Goal: Navigation & Orientation: Find specific page/section

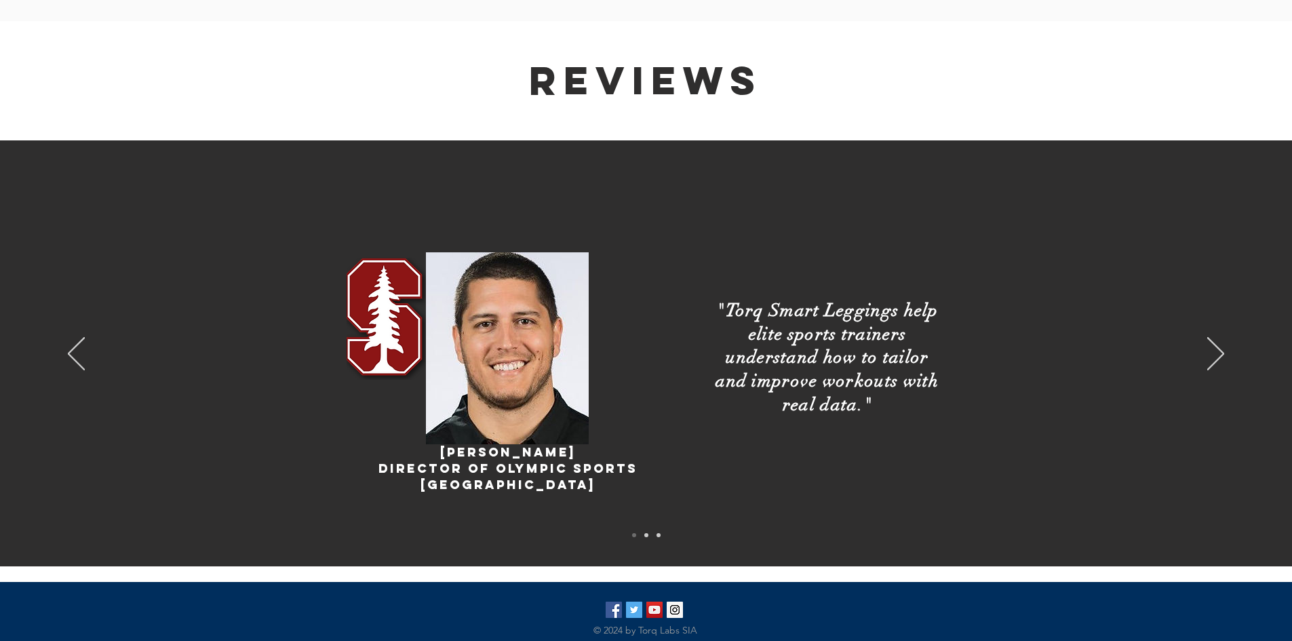
scroll to position [2374, 0]
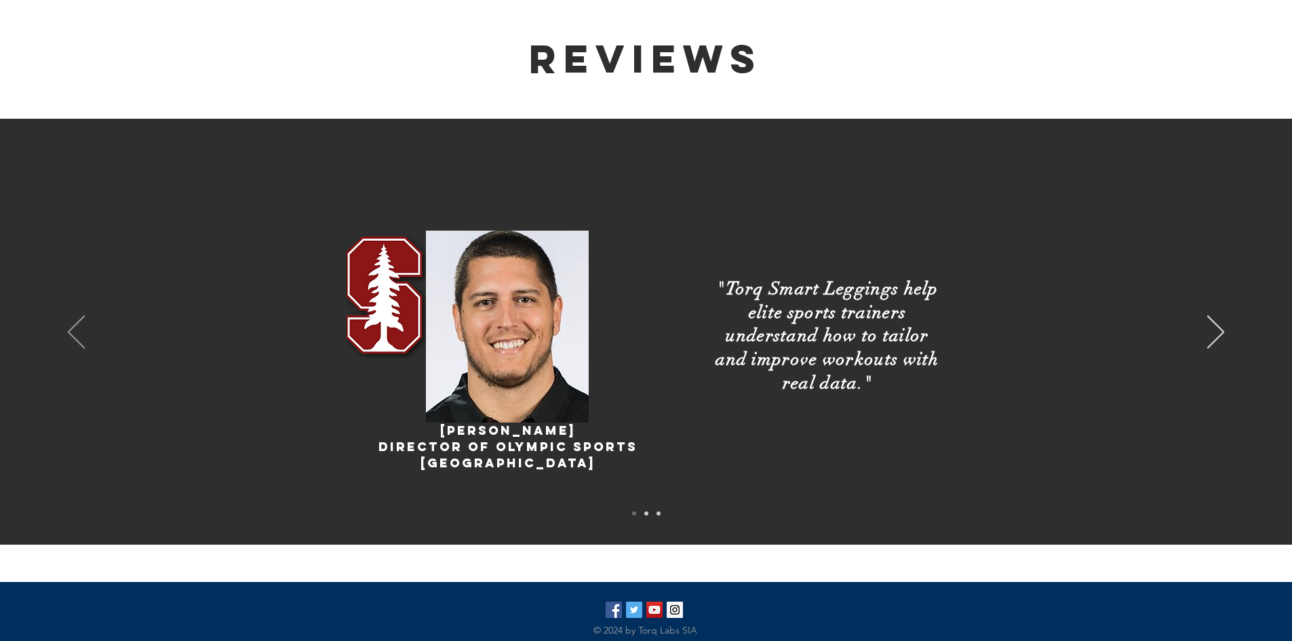
click at [77, 315] on icon "Previous" at bounding box center [76, 331] width 17 height 33
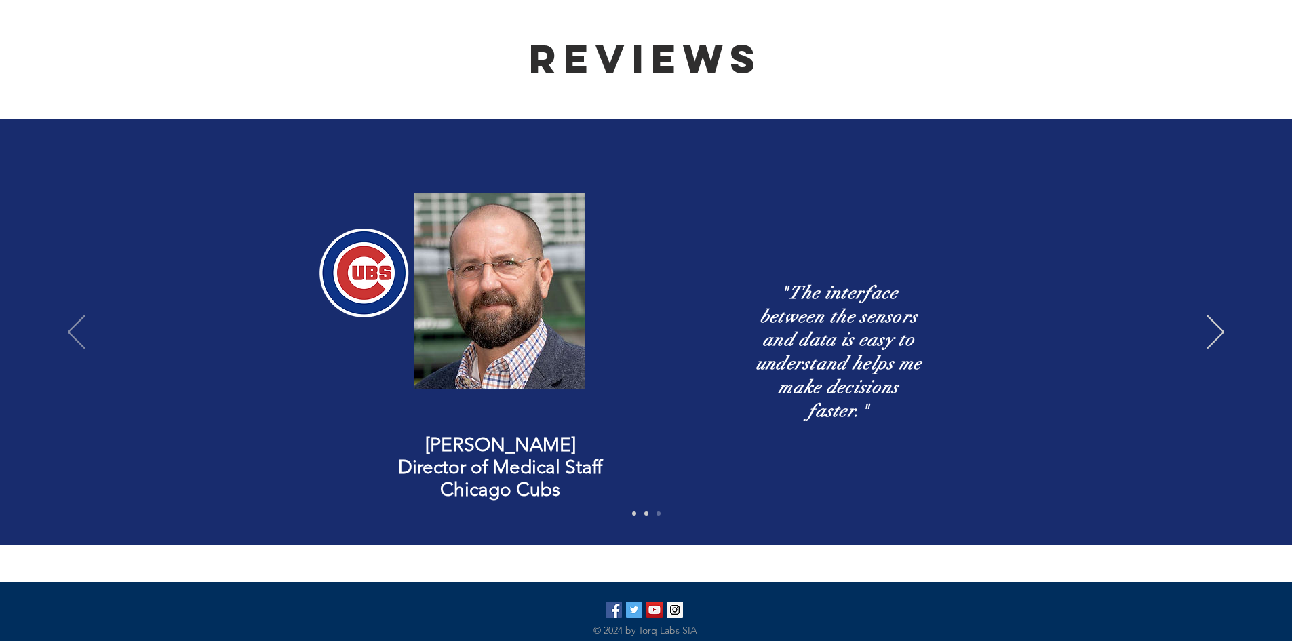
click at [77, 315] on icon "Previous" at bounding box center [76, 331] width 17 height 33
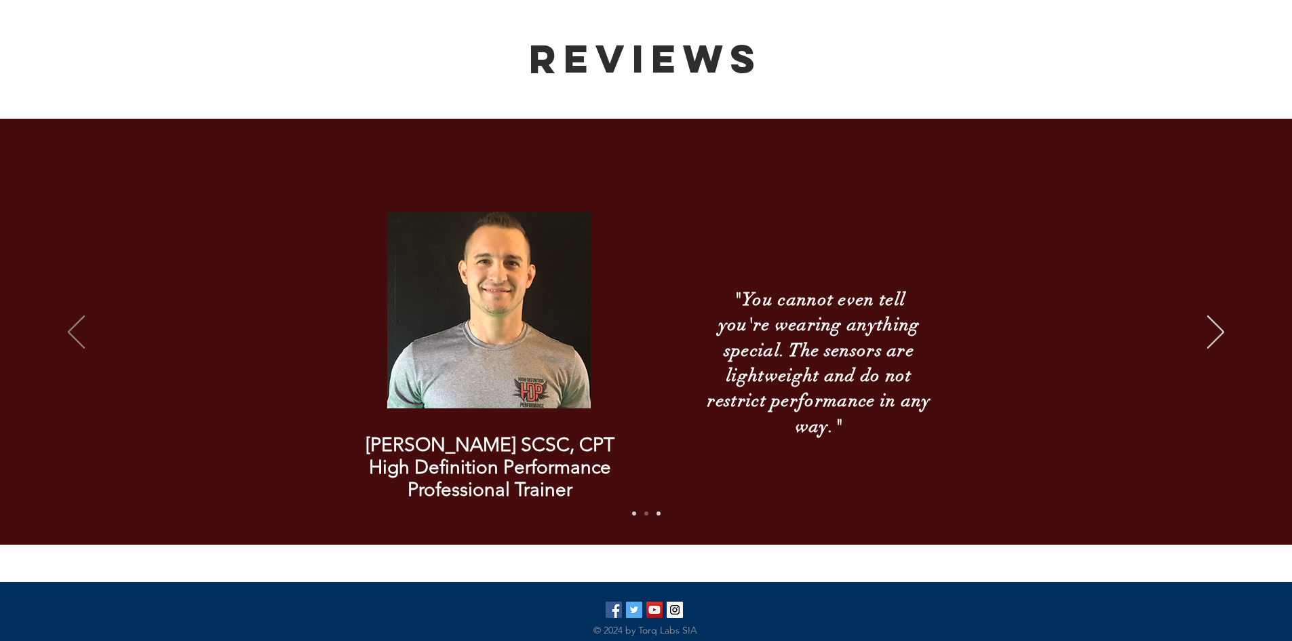
click at [75, 315] on icon "Previous" at bounding box center [76, 331] width 17 height 33
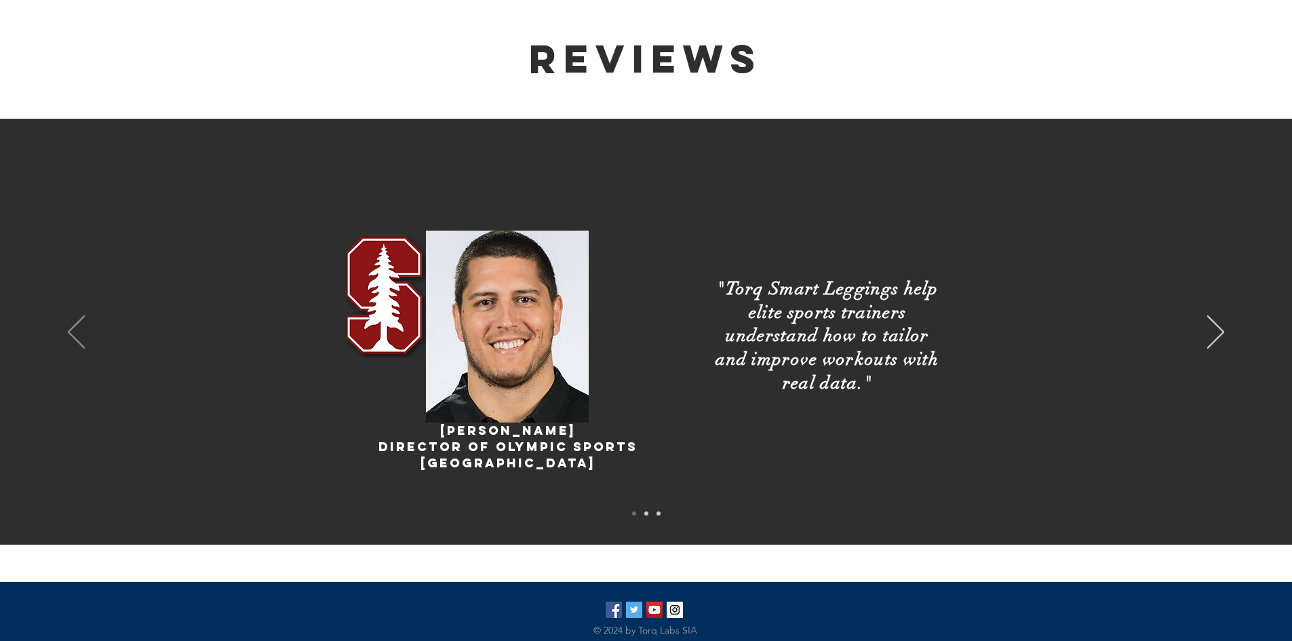
click at [64, 303] on div "Slideshow" at bounding box center [646, 333] width 1292 height 429
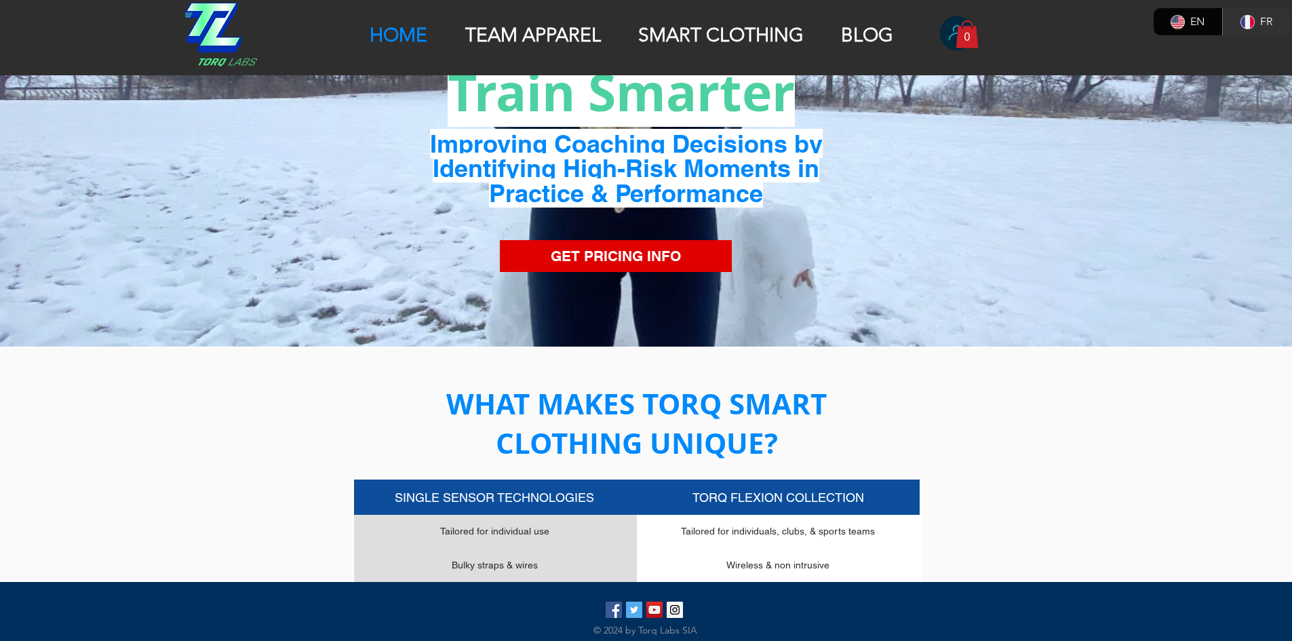
scroll to position [0, 0]
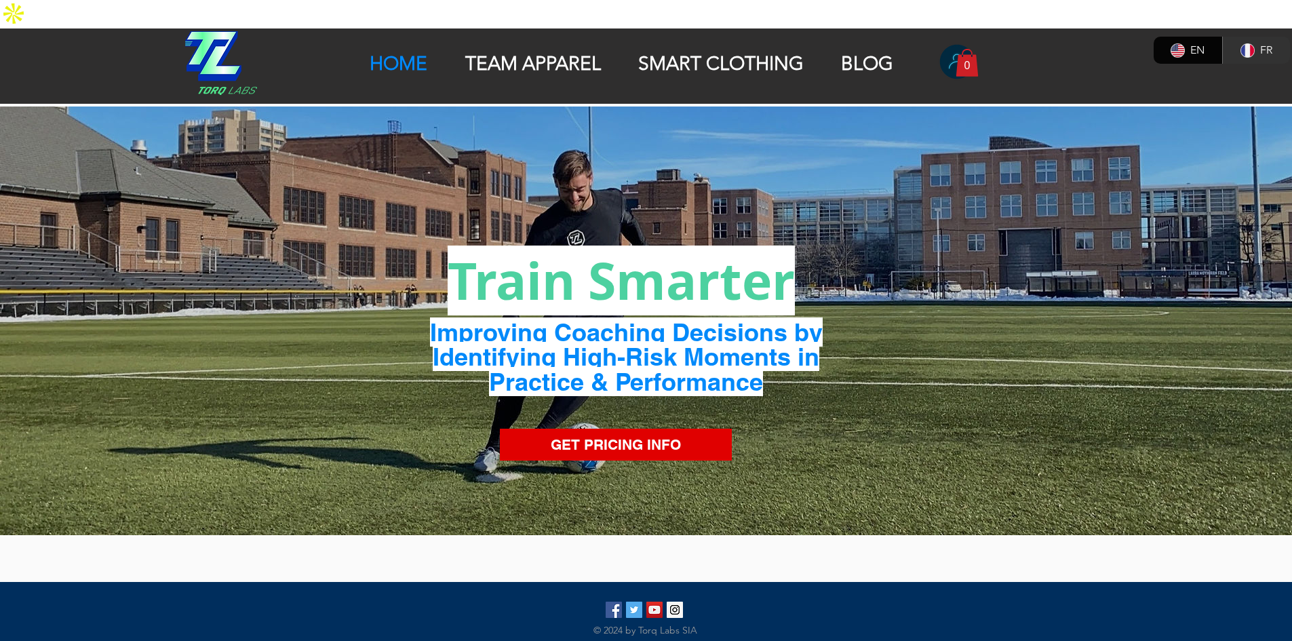
click at [218, 47] on img at bounding box center [221, 63] width 72 height 64
click at [221, 31] on img at bounding box center [221, 63] width 72 height 64
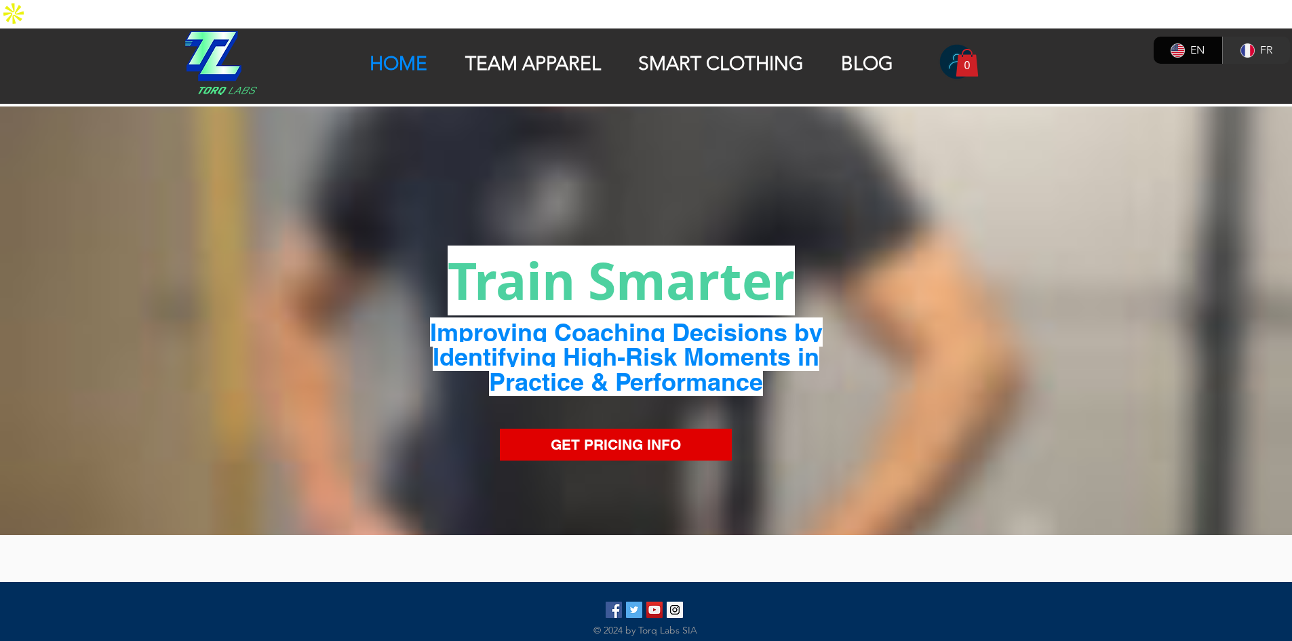
click at [221, 31] on img at bounding box center [221, 63] width 72 height 64
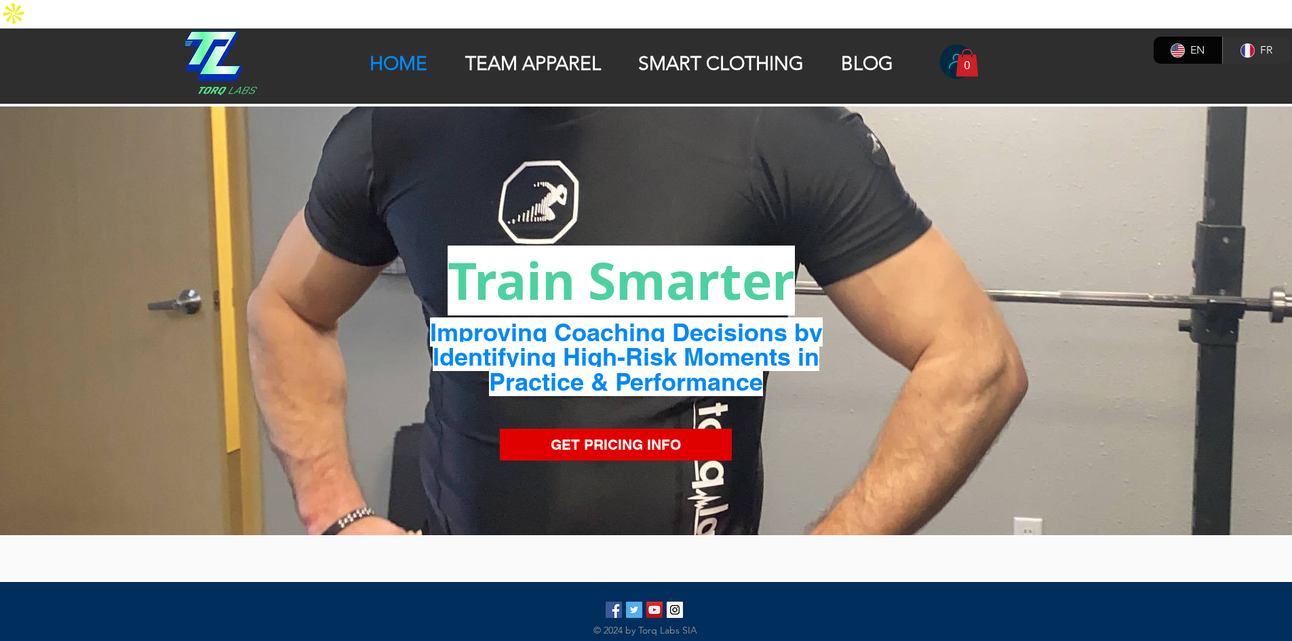
click at [221, 31] on img at bounding box center [221, 63] width 72 height 64
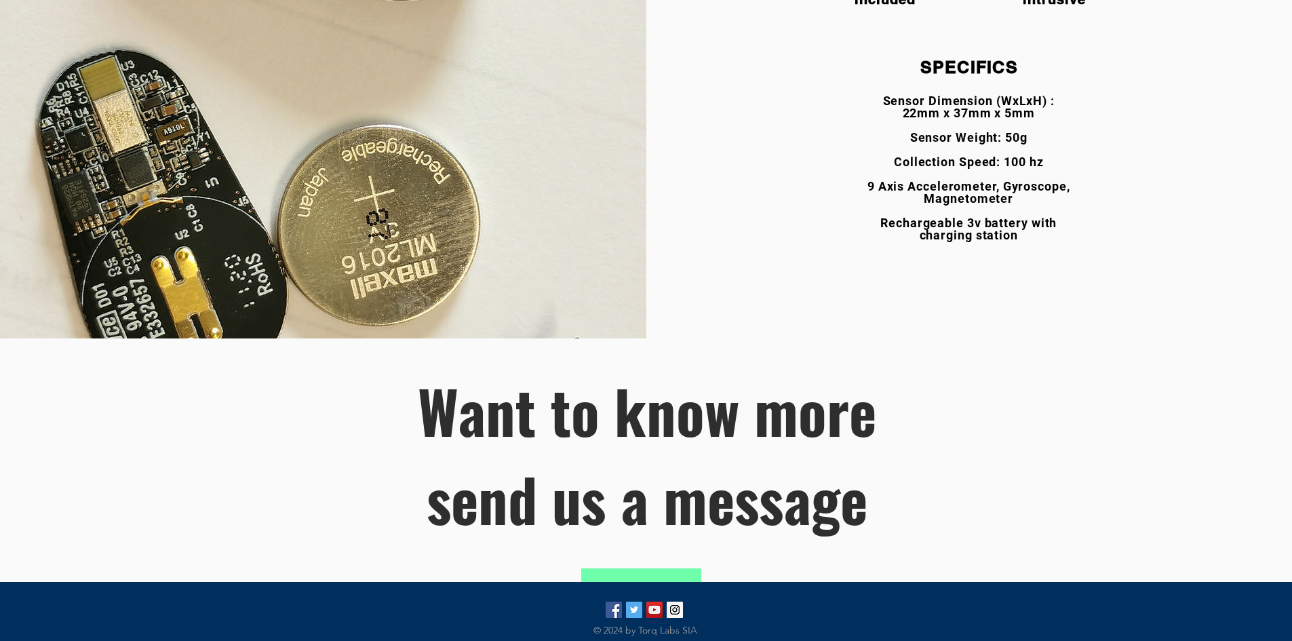
scroll to position [2807, 0]
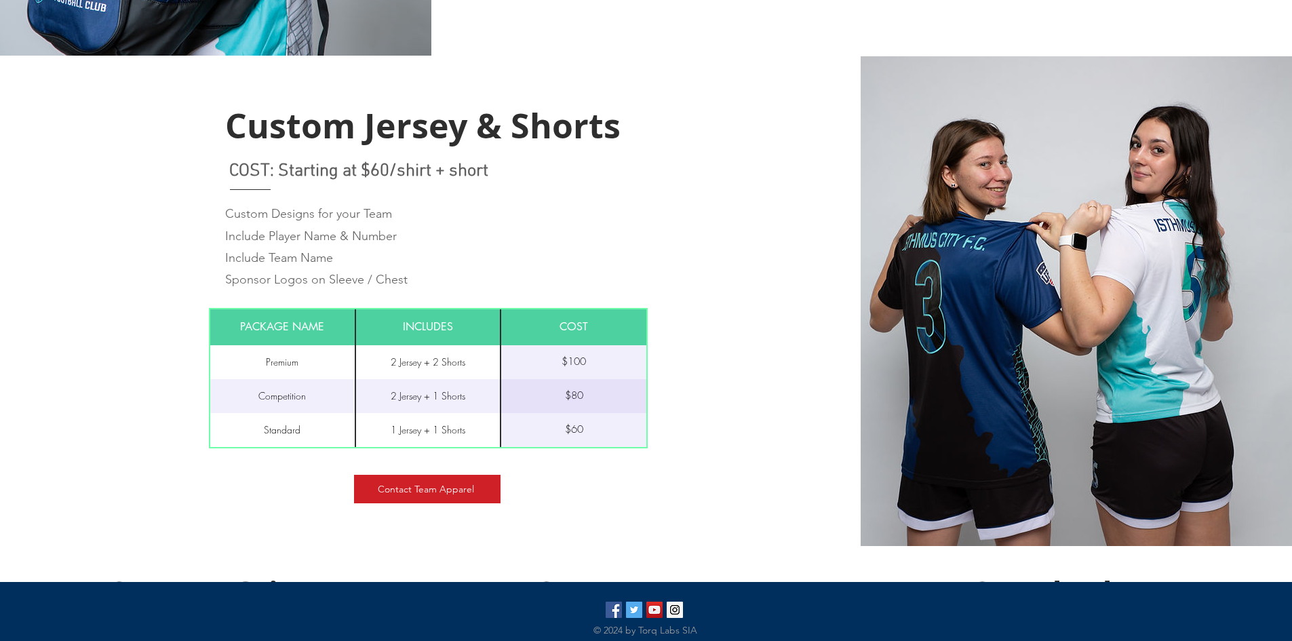
scroll to position [746, 0]
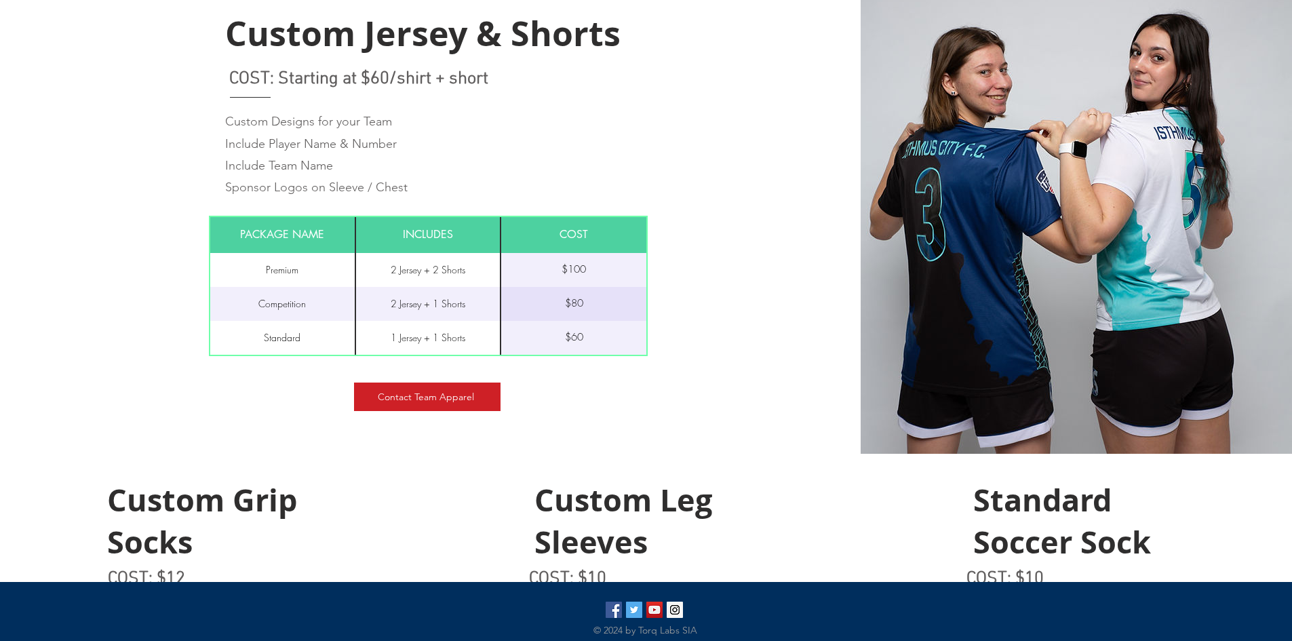
click at [626, 287] on div "$80" at bounding box center [573, 304] width 145 height 34
click at [651, 374] on div at bounding box center [430, 209] width 861 height 490
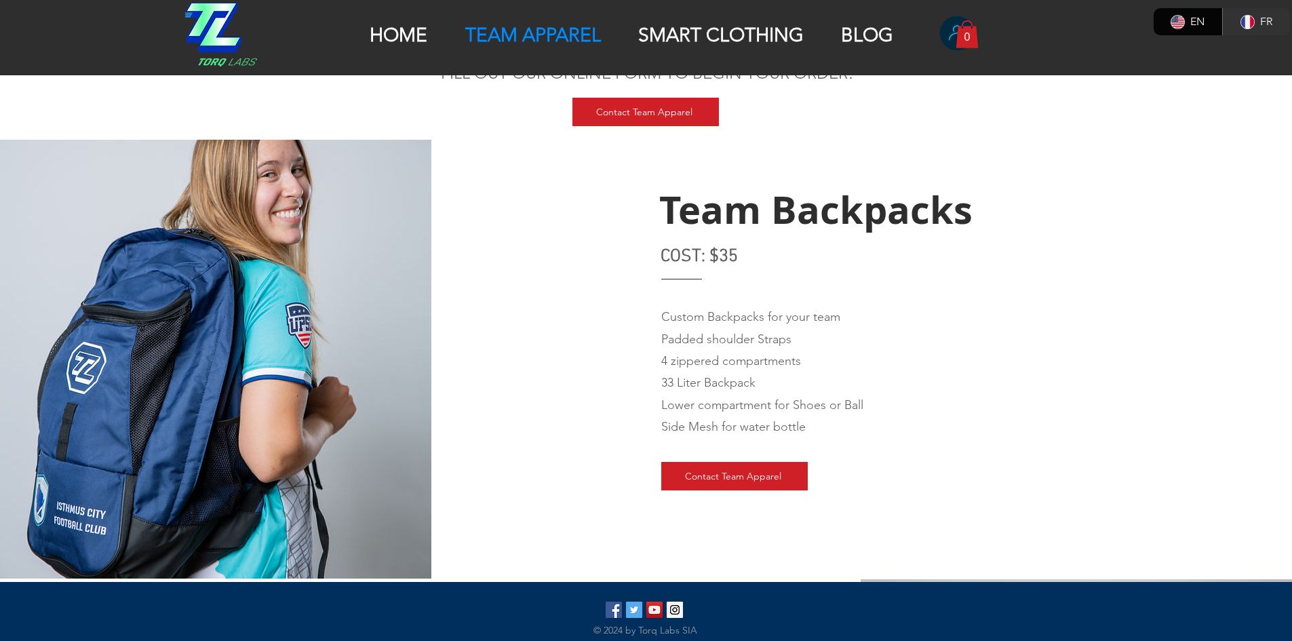
scroll to position [0, 0]
